Goal: Information Seeking & Learning: Learn about a topic

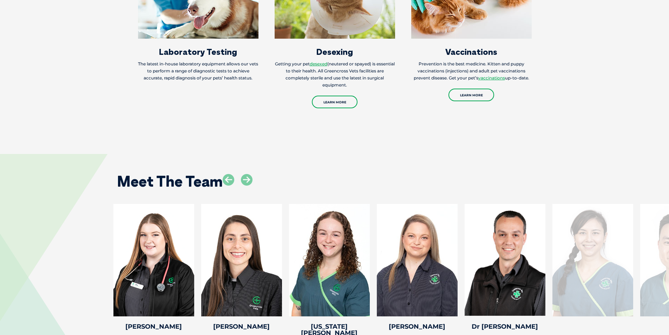
scroll to position [1053, 0]
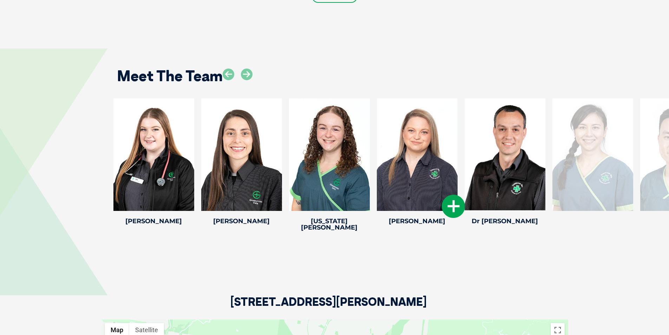
click at [453, 194] on icon at bounding box center [453, 205] width 23 height 23
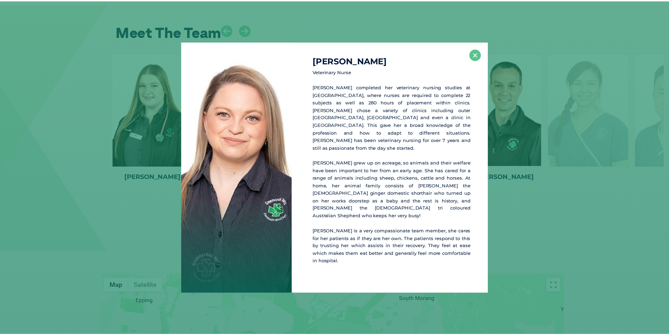
scroll to position [1098, 0]
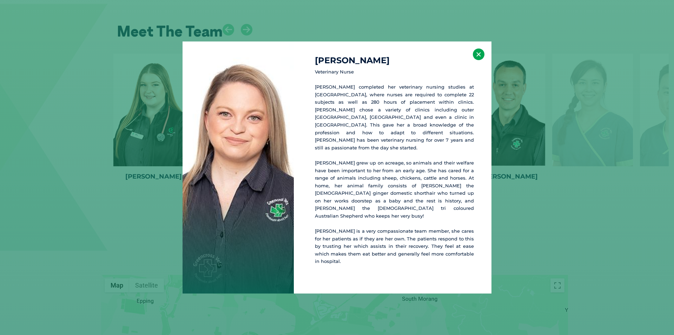
click at [477, 60] on button "×" at bounding box center [479, 54] width 12 height 12
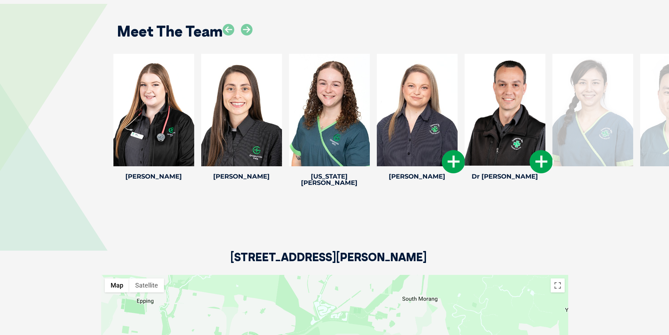
click at [540, 150] on icon at bounding box center [540, 161] width 23 height 23
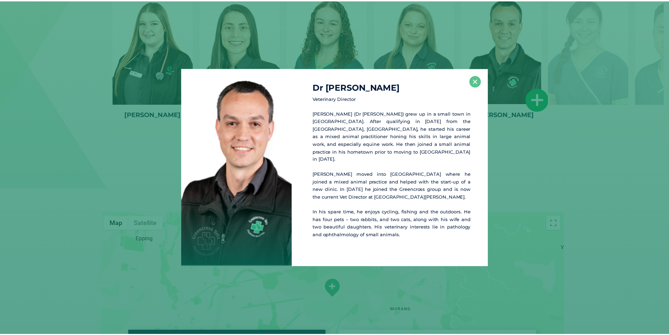
scroll to position [1160, 0]
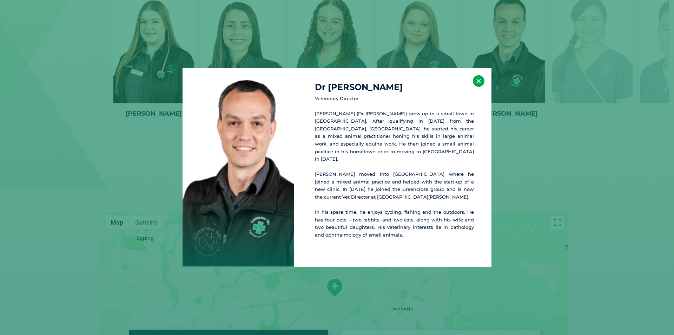
click at [476, 86] on button "×" at bounding box center [479, 81] width 12 height 12
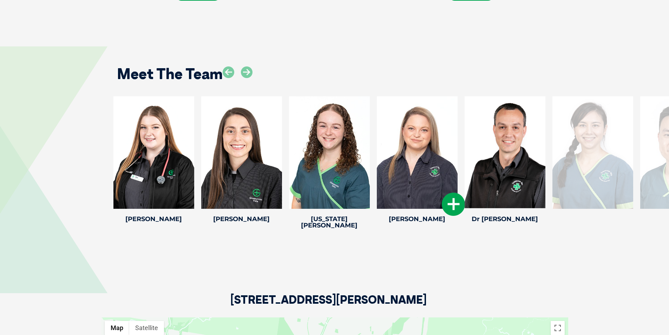
scroll to position [985, 0]
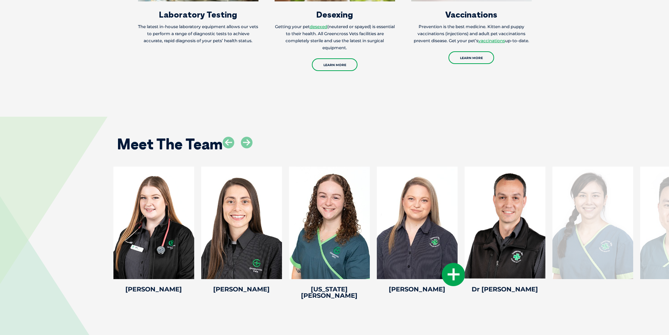
click at [419, 186] on div at bounding box center [417, 222] width 81 height 112
click at [451, 263] on icon at bounding box center [453, 274] width 23 height 23
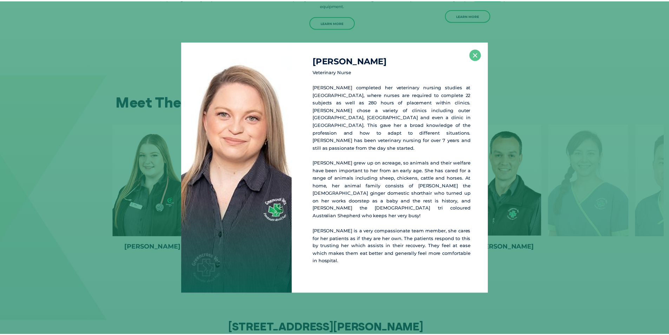
scroll to position [1030, 0]
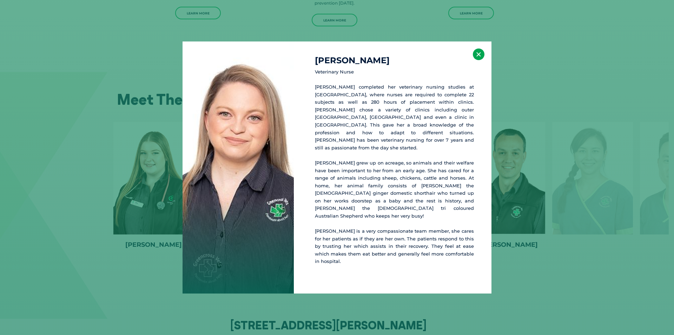
click at [480, 59] on button "×" at bounding box center [479, 54] width 12 height 12
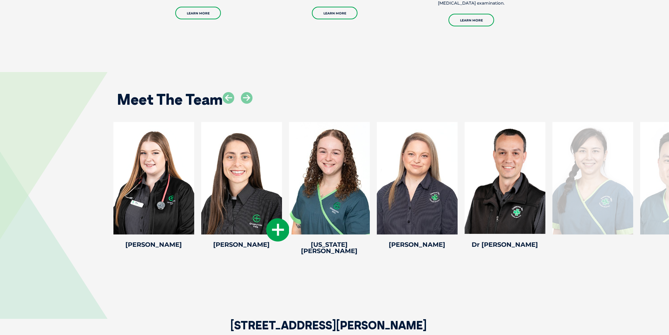
click at [278, 218] on icon at bounding box center [277, 229] width 23 height 23
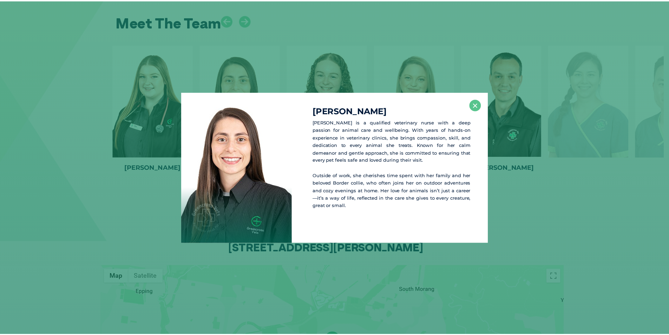
scroll to position [1108, 0]
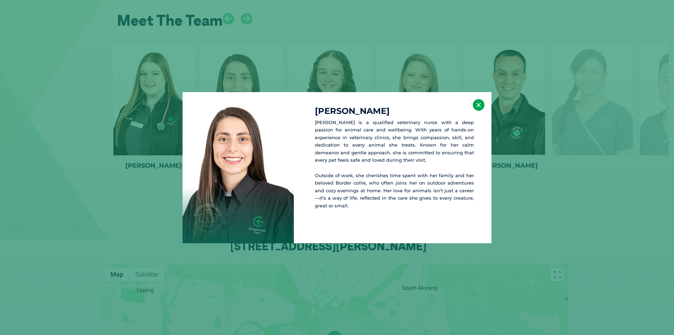
click at [477, 101] on button "×" at bounding box center [479, 105] width 12 height 12
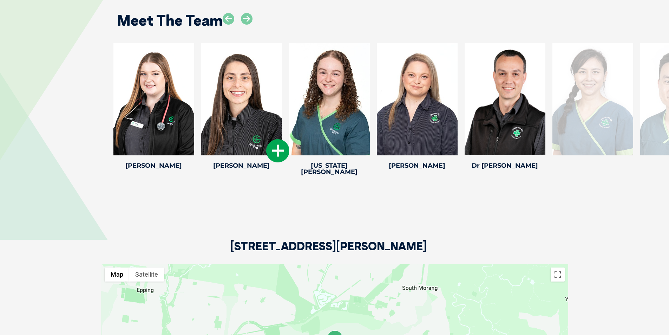
scroll to position [1003, 0]
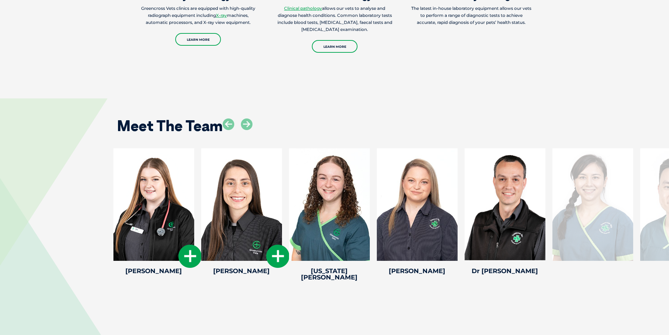
click at [192, 244] on icon at bounding box center [189, 255] width 23 height 23
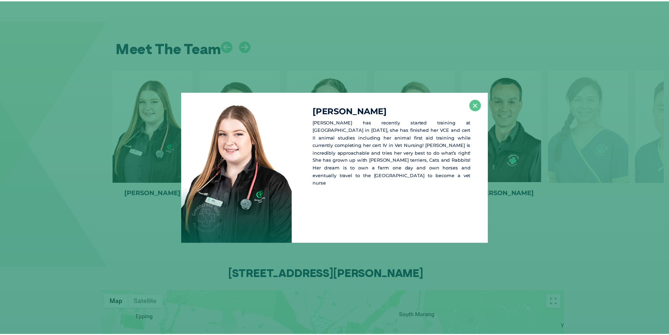
scroll to position [1082, 0]
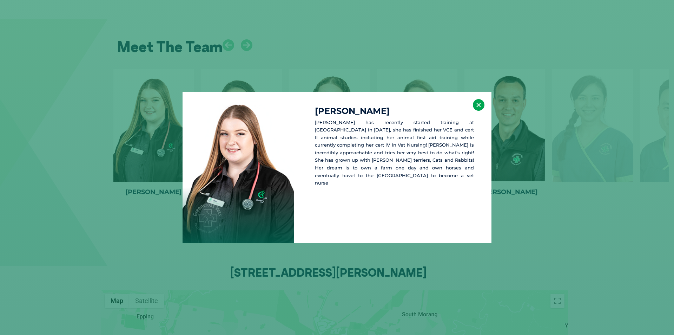
click at [477, 104] on button "×" at bounding box center [479, 105] width 12 height 12
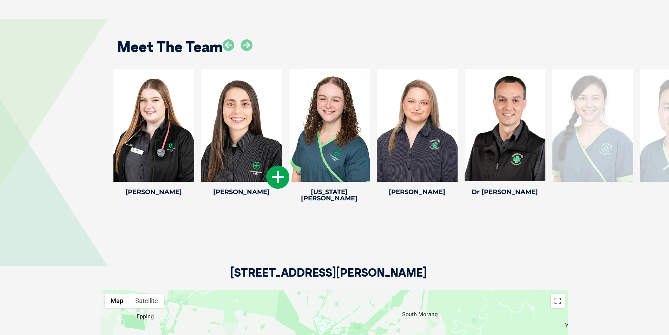
scroll to position [1012, 0]
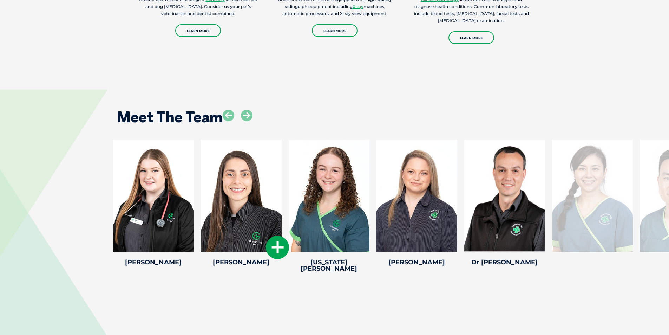
drag, startPoint x: 666, startPoint y: 170, endPoint x: 648, endPoint y: 172, distance: 18.4
click at [654, 172] on div at bounding box center [680, 195] width 81 height 112
click at [648, 172] on div at bounding box center [680, 195] width 81 height 112
click at [562, 177] on div at bounding box center [592, 195] width 81 height 112
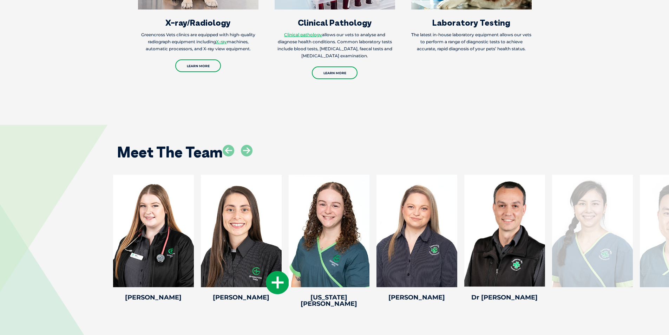
scroll to position [907, 0]
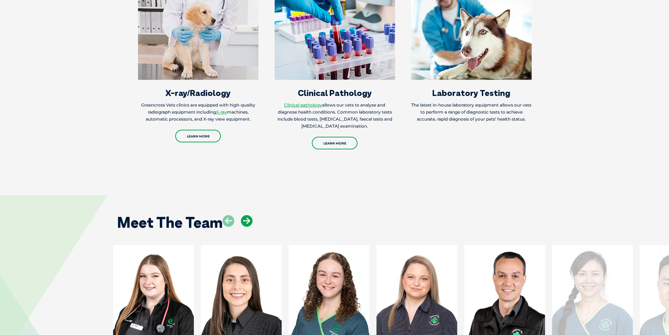
click at [247, 215] on icon at bounding box center [247, 221] width 12 height 12
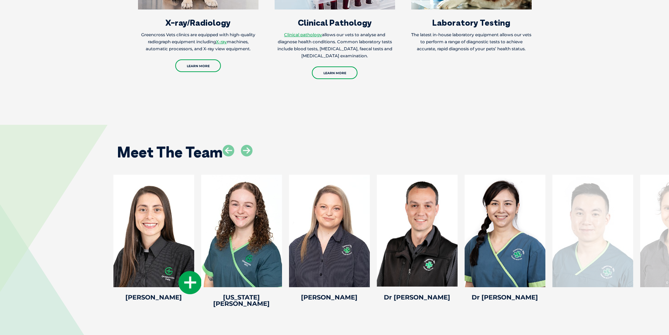
scroll to position [1047, 0]
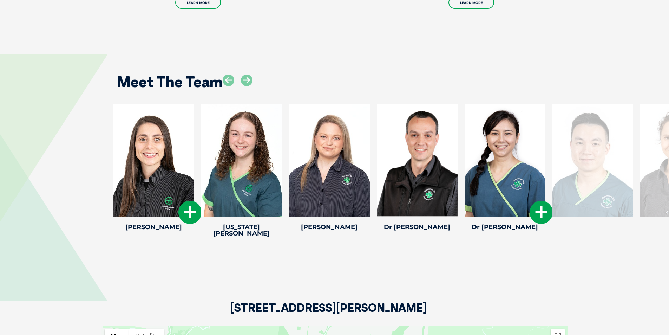
click at [540, 200] on icon at bounding box center [540, 211] width 23 height 23
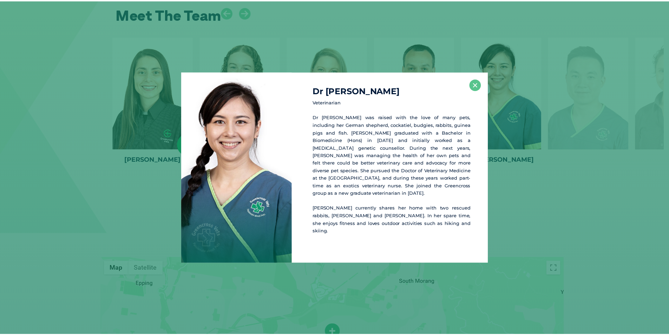
scroll to position [1116, 0]
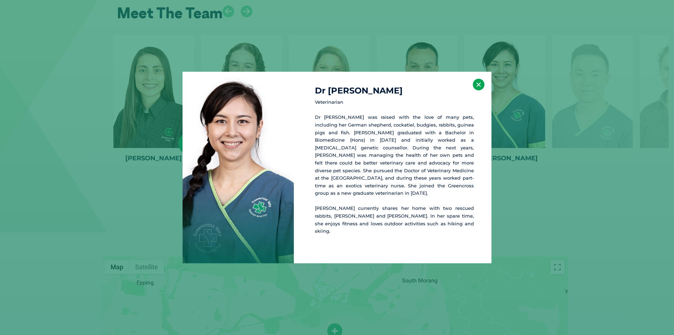
click at [477, 90] on button "×" at bounding box center [479, 85] width 12 height 12
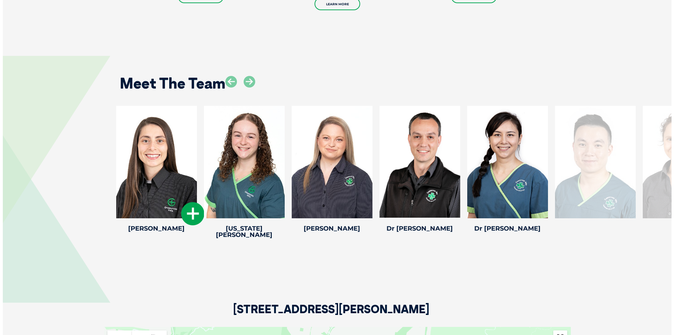
scroll to position [1011, 0]
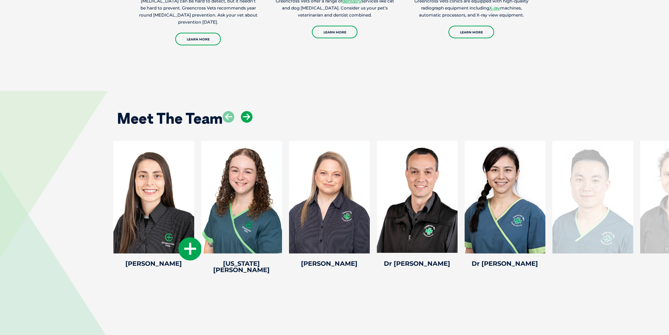
click at [248, 111] on icon at bounding box center [247, 117] width 12 height 12
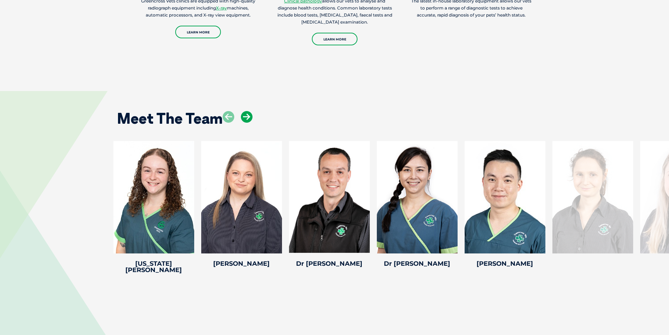
click at [249, 111] on icon at bounding box center [247, 117] width 12 height 12
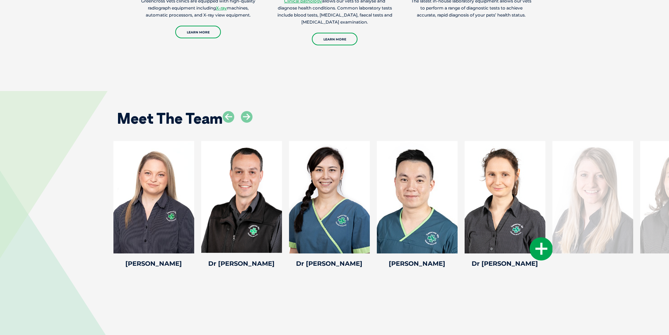
click at [544, 237] on icon at bounding box center [540, 248] width 23 height 23
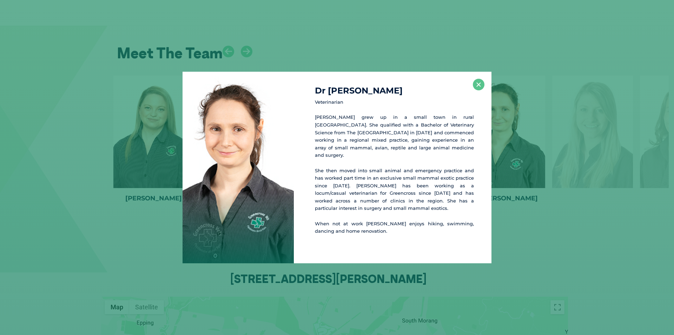
scroll to position [1076, 0]
click at [483, 90] on button "×" at bounding box center [479, 85] width 12 height 12
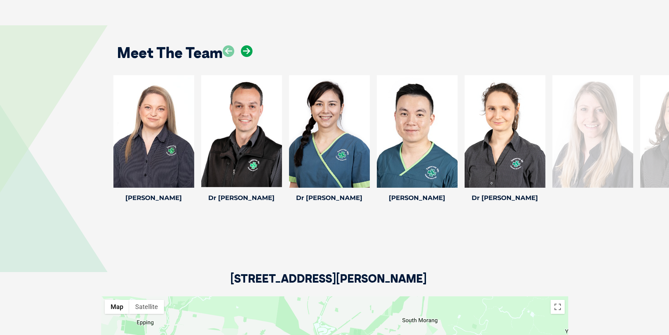
click at [244, 45] on icon at bounding box center [247, 51] width 12 height 12
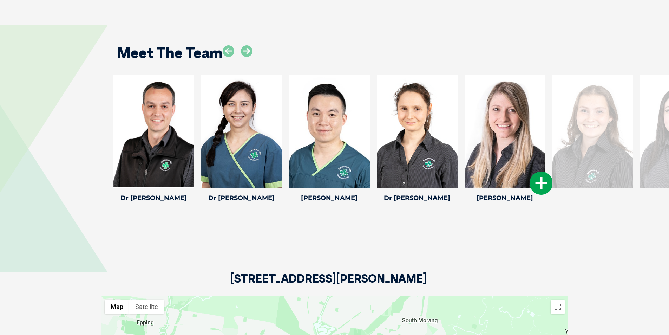
click at [547, 171] on icon at bounding box center [540, 182] width 23 height 23
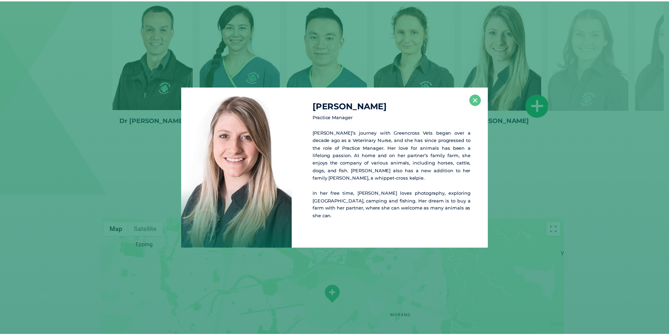
scroll to position [1155, 0]
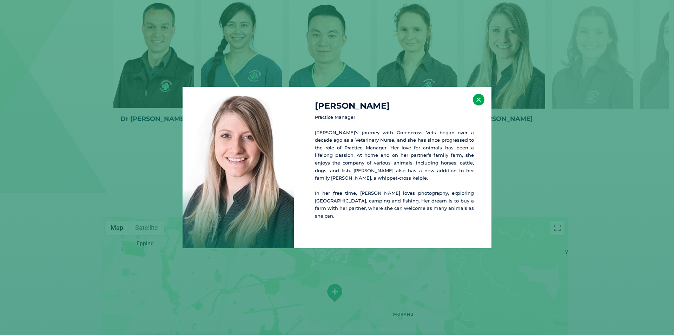
drag, startPoint x: 479, startPoint y: 106, endPoint x: 473, endPoint y: 110, distance: 7.6
click at [477, 105] on button "×" at bounding box center [479, 100] width 12 height 12
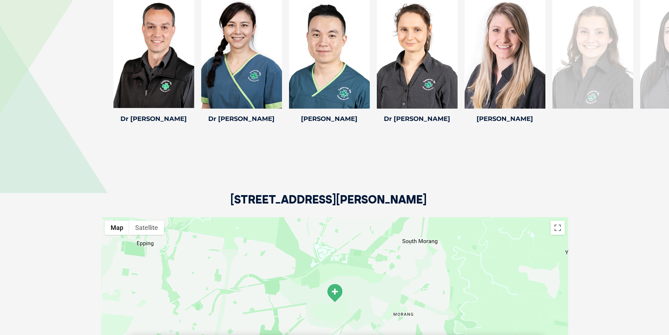
scroll to position [1050, 0]
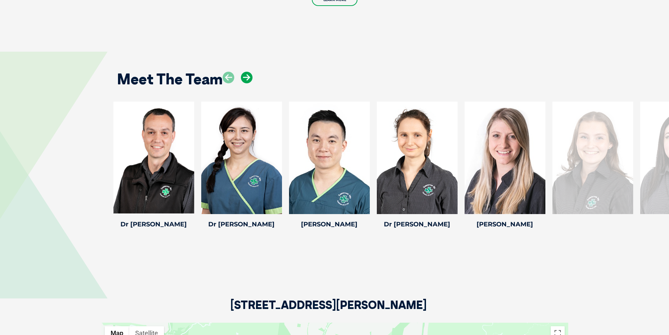
click at [247, 72] on icon at bounding box center [247, 78] width 12 height 12
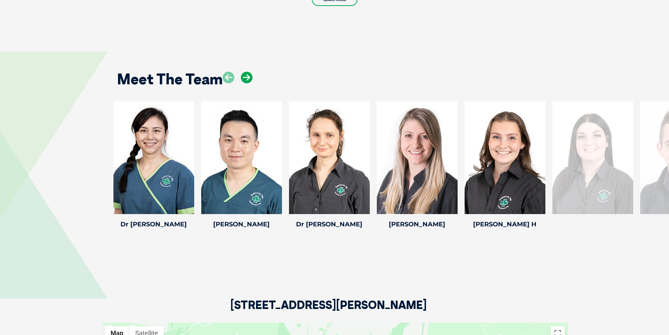
click at [247, 72] on icon at bounding box center [247, 78] width 12 height 12
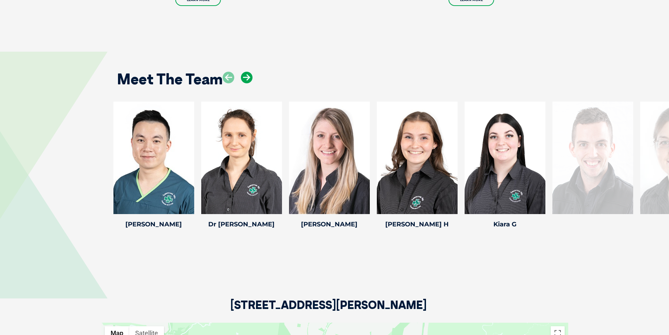
click at [247, 72] on icon at bounding box center [247, 78] width 12 height 12
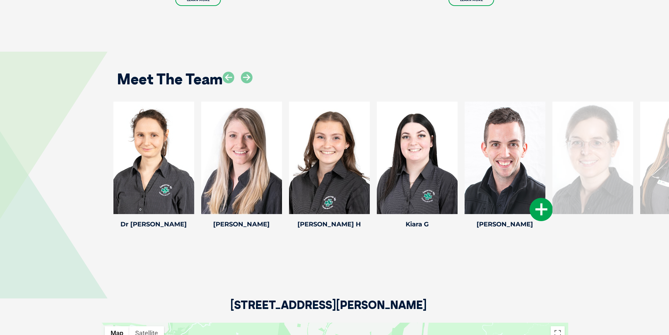
click at [540, 198] on icon at bounding box center [540, 209] width 23 height 23
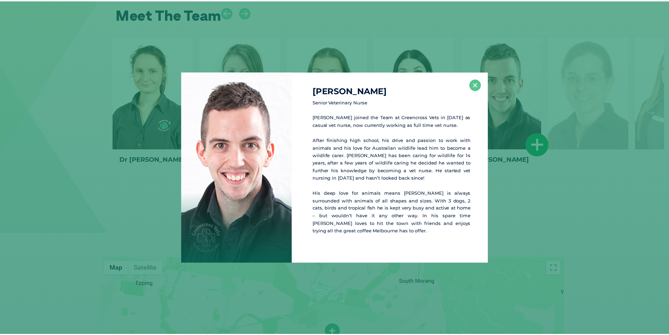
scroll to position [1116, 0]
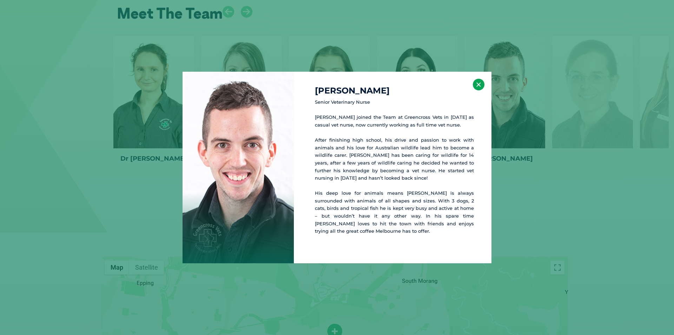
click at [476, 89] on button "×" at bounding box center [479, 85] width 12 height 12
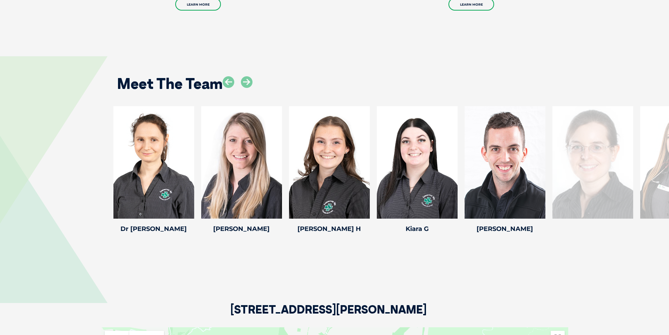
scroll to position [1010, 0]
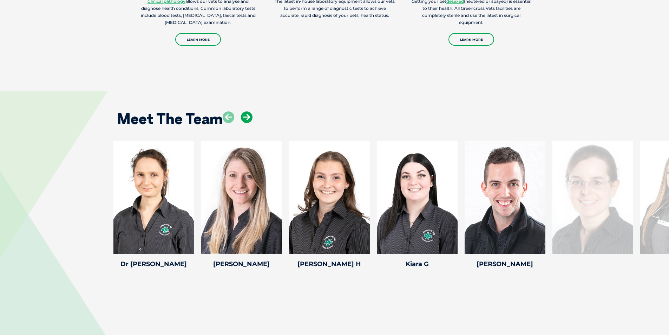
click at [243, 111] on icon at bounding box center [247, 117] width 12 height 12
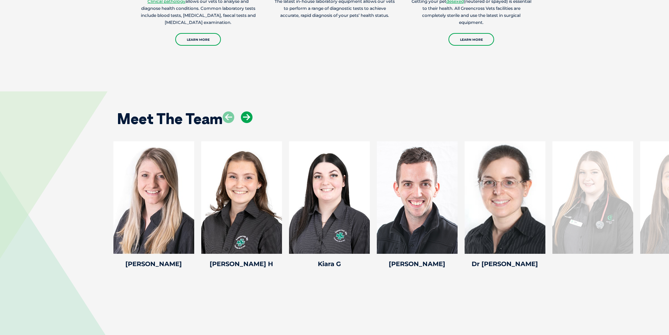
click at [243, 111] on icon at bounding box center [247, 117] width 12 height 12
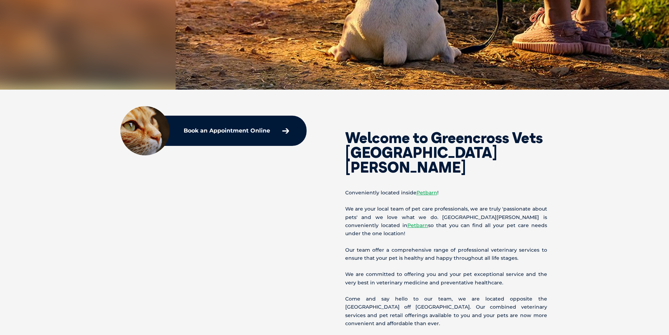
scroll to position [0, 0]
